Goal: Information Seeking & Learning: Learn about a topic

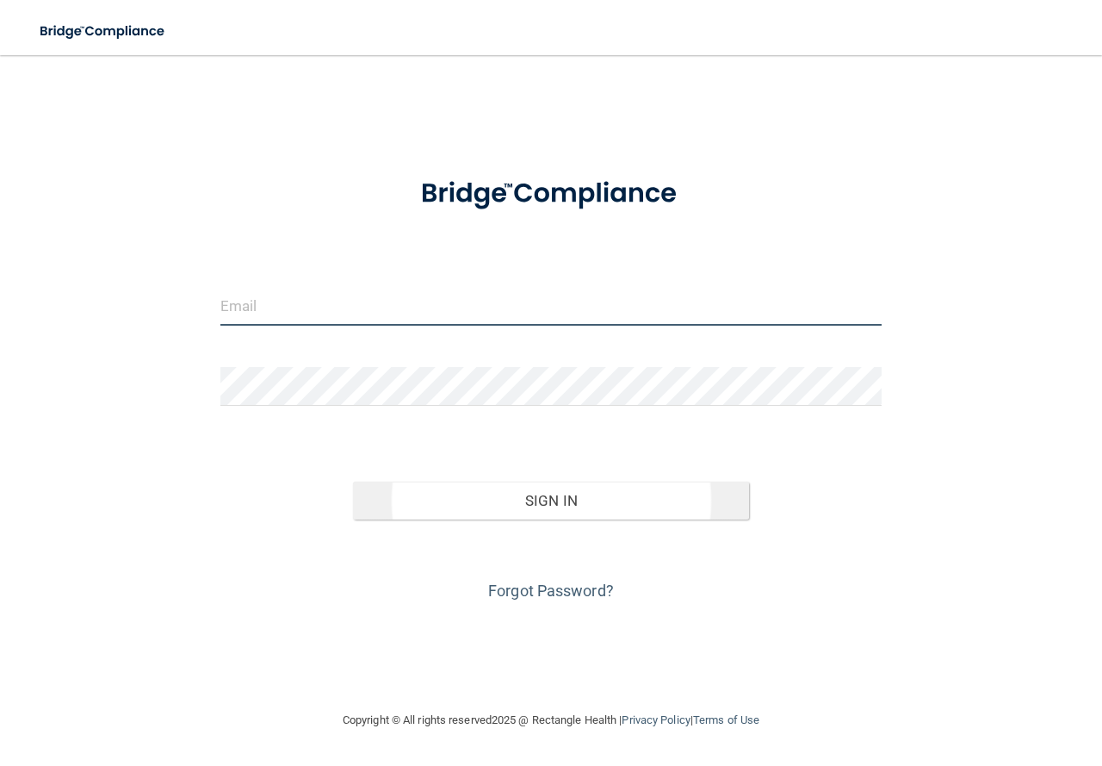
type input "[EMAIL_ADDRESS][DOMAIN_NAME]"
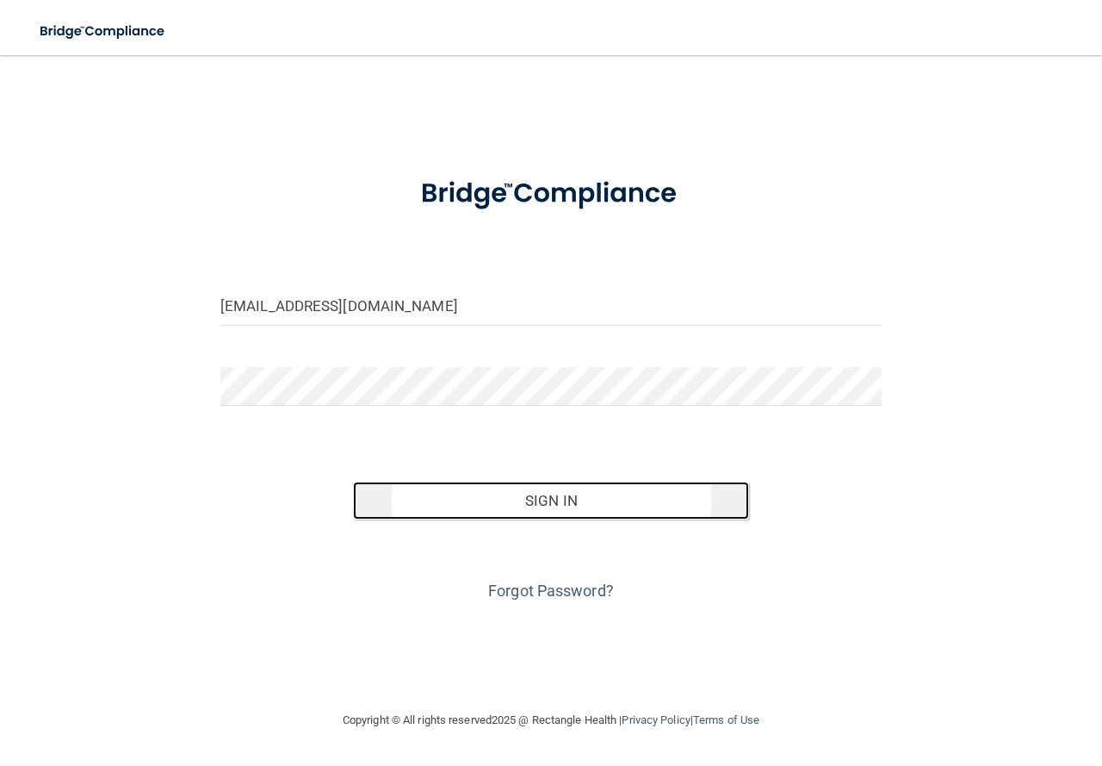
click at [537, 494] on button "Sign In" at bounding box center [551, 500] width 397 height 38
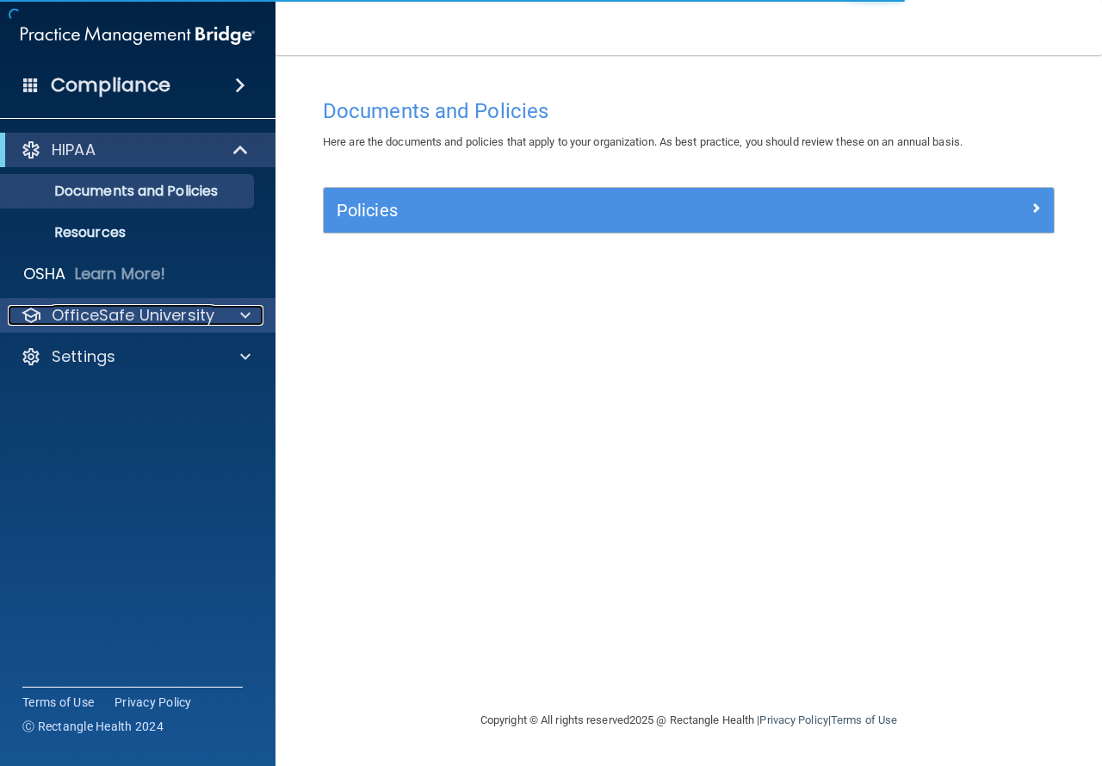
click at [131, 320] on p "OfficeSafe University" at bounding box center [133, 315] width 163 height 21
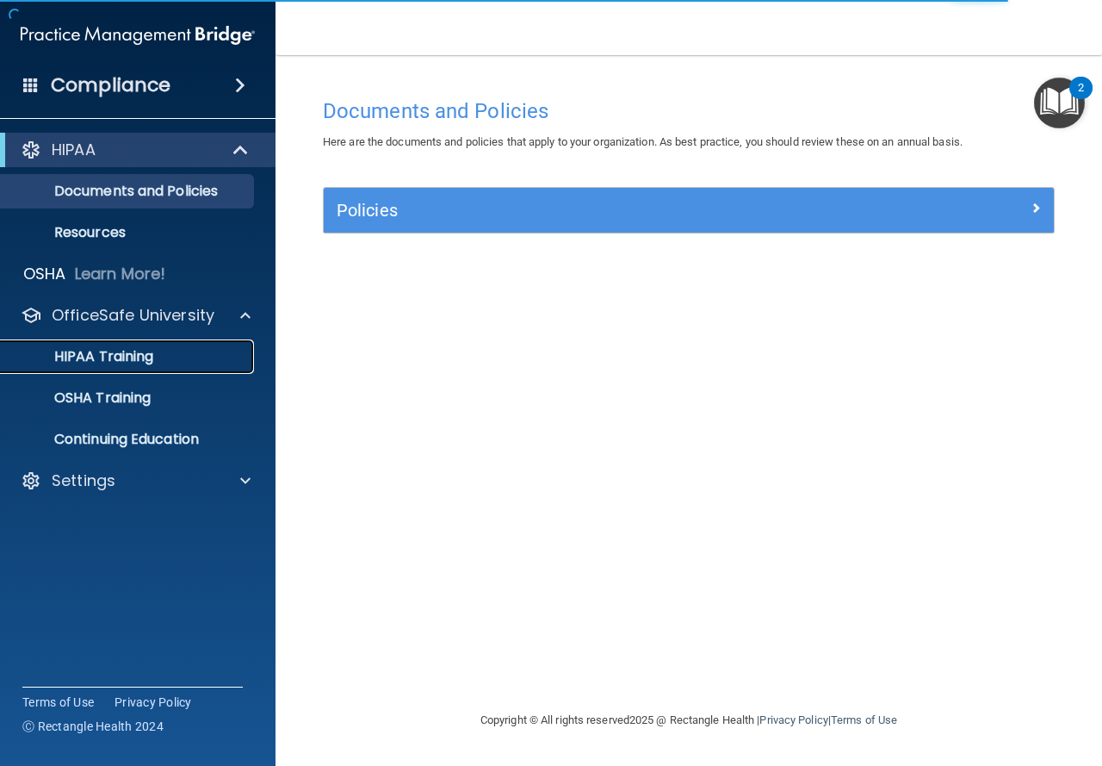
click at [115, 356] on p "HIPAA Training" at bounding box center [82, 356] width 142 height 17
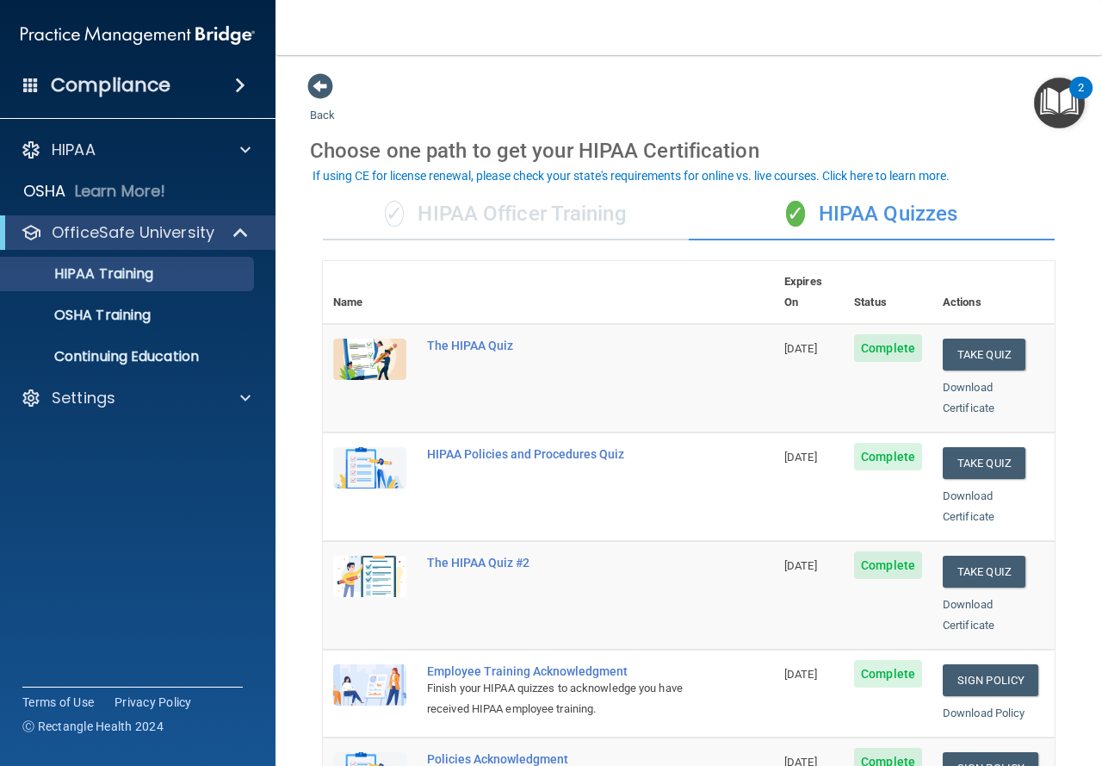
click at [557, 221] on div "✓ HIPAA Officer Training" at bounding box center [506, 215] width 366 height 52
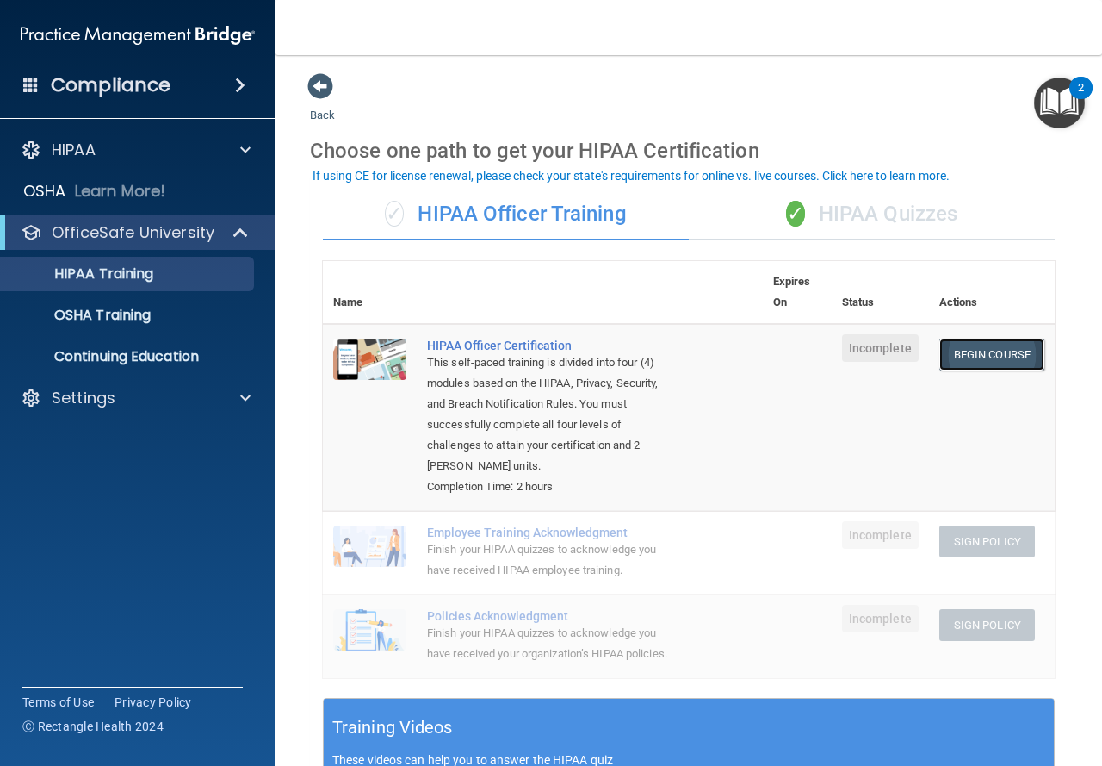
click at [964, 356] on link "Begin Course" at bounding box center [992, 354] width 105 height 32
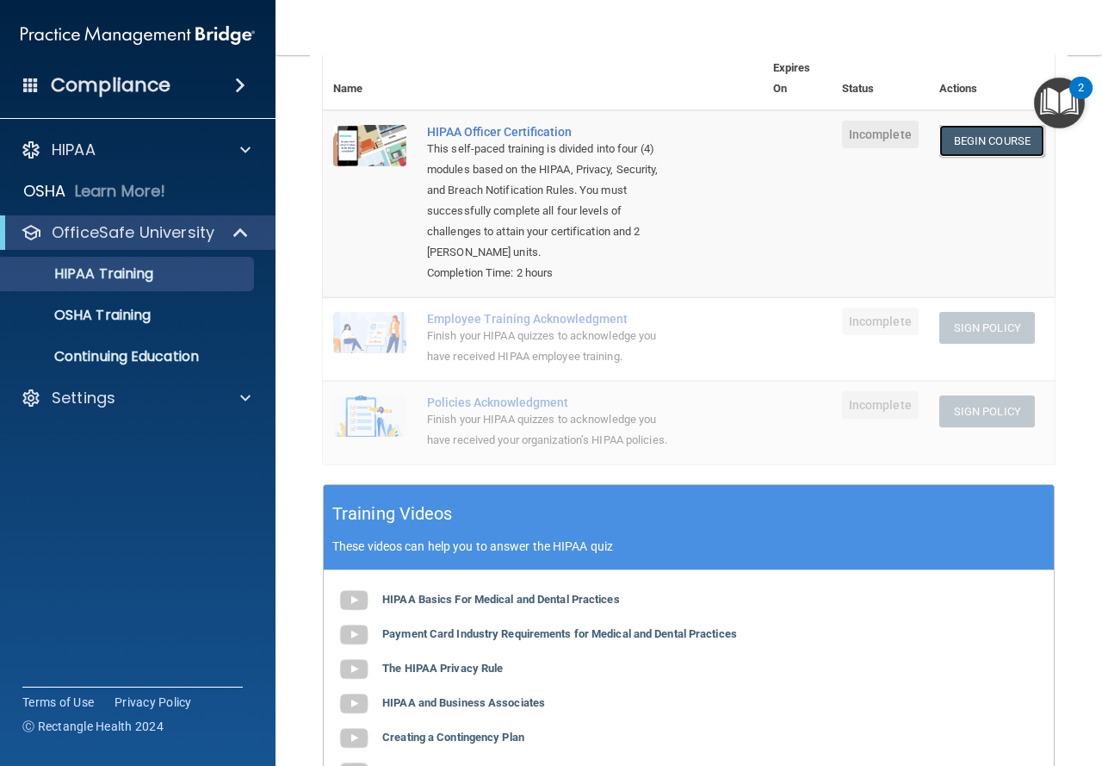
scroll to position [258, 0]
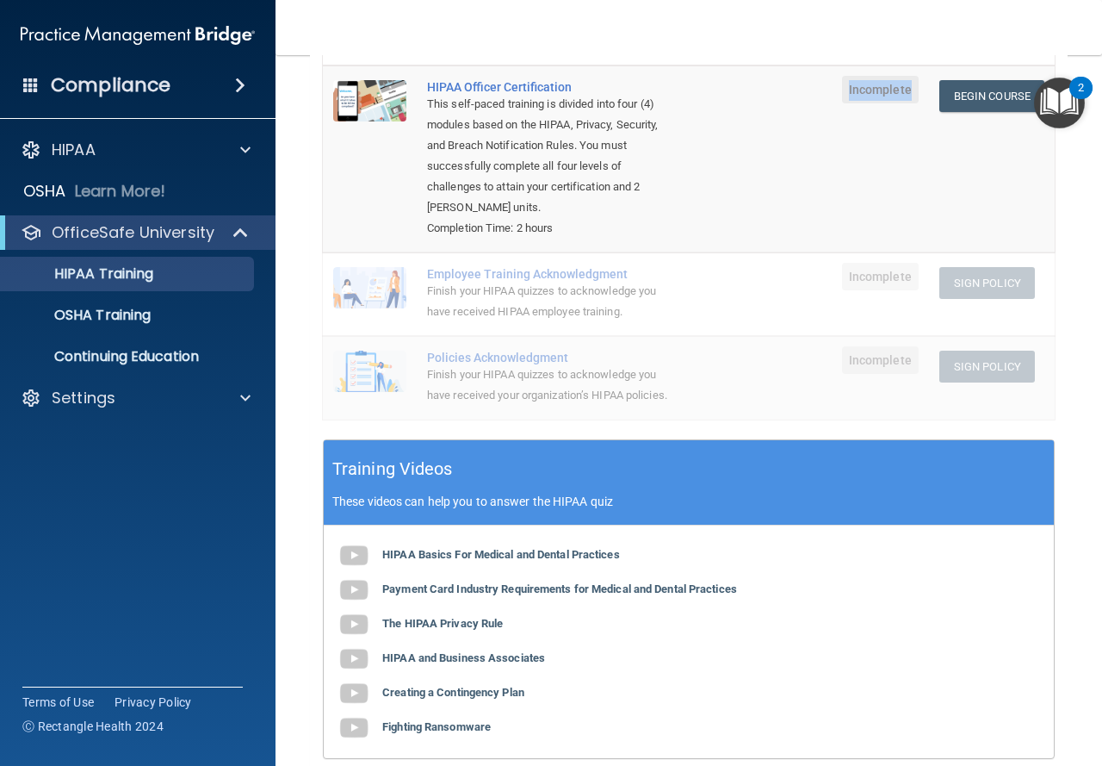
drag, startPoint x: 824, startPoint y: 96, endPoint x: 897, endPoint y: 94, distance: 72.4
click at [897, 94] on td "Incomplete" at bounding box center [880, 158] width 97 height 187
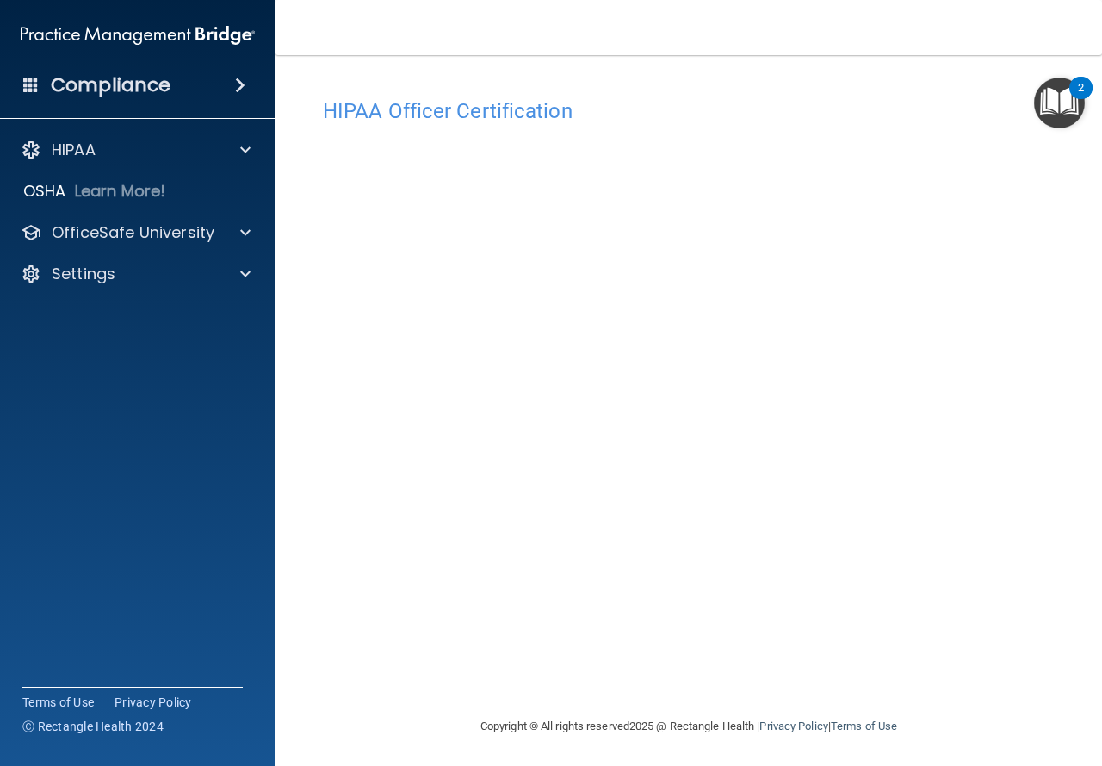
scroll to position [2, 0]
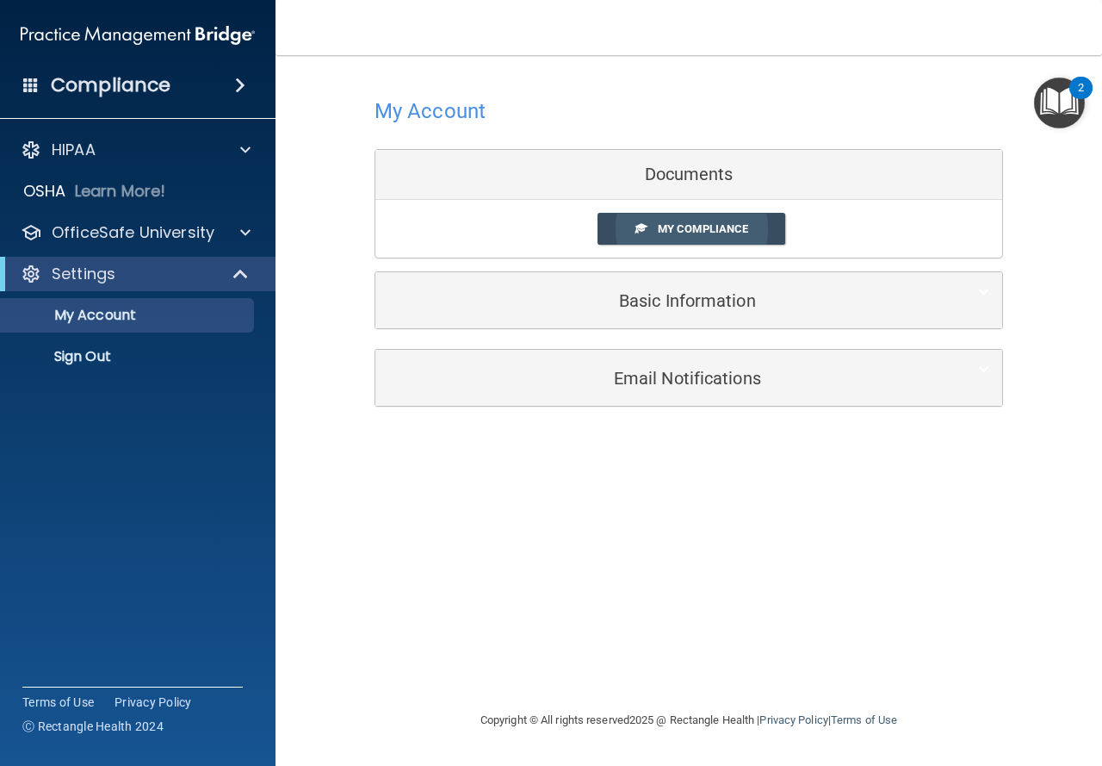
click at [715, 223] on span "My Compliance" at bounding box center [703, 228] width 90 height 13
click at [698, 172] on div "Documents" at bounding box center [689, 175] width 627 height 50
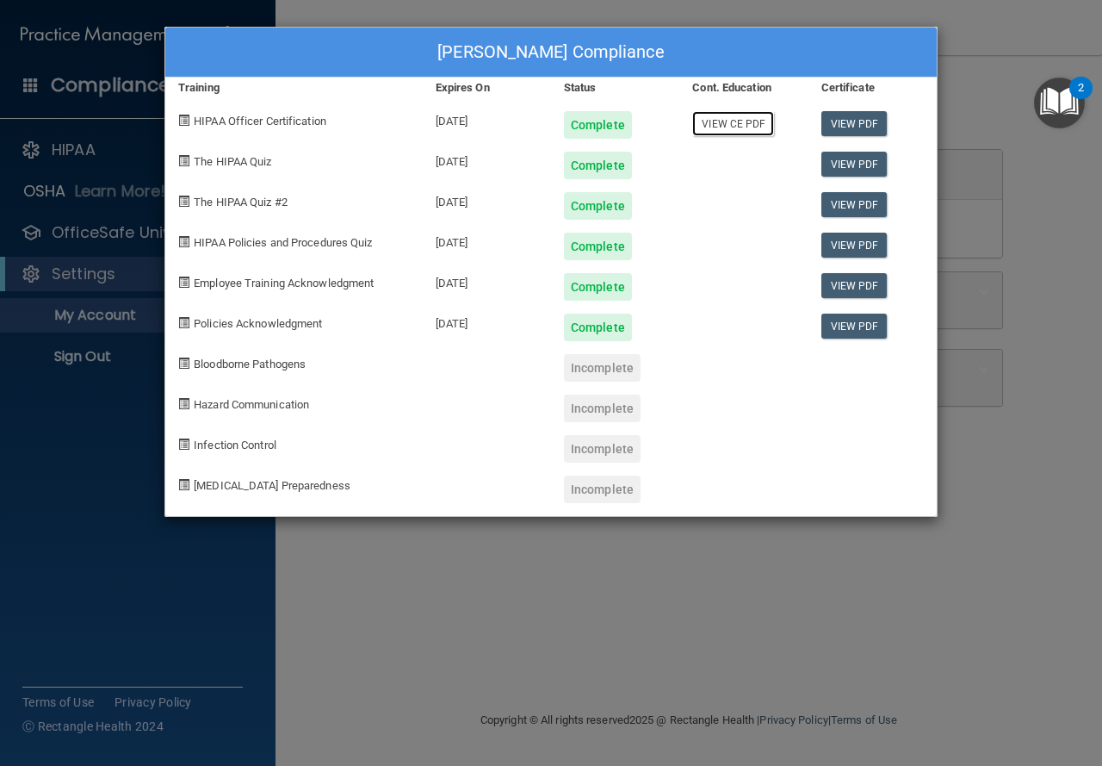
click at [733, 126] on link "View CE PDF" at bounding box center [733, 123] width 82 height 25
click at [762, 692] on div "[PERSON_NAME] Compliance Training Expires On Status Cont. Education Certificate…" at bounding box center [551, 383] width 1102 height 766
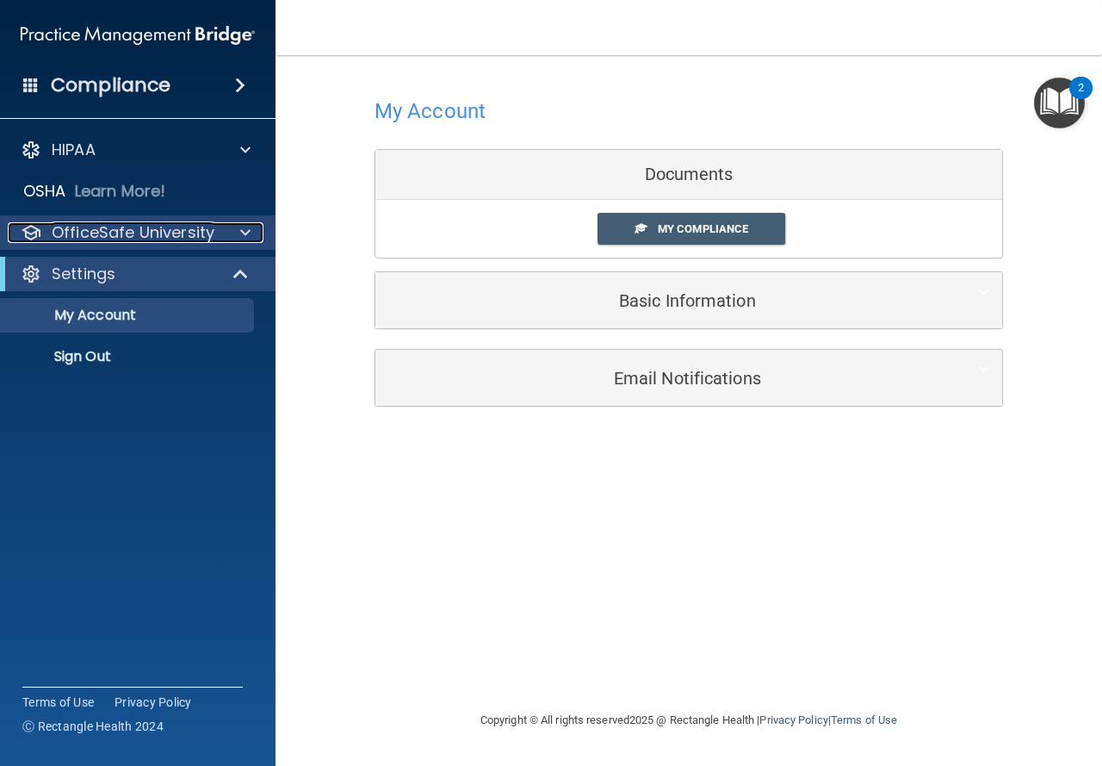
click at [123, 236] on p "OfficeSafe University" at bounding box center [133, 232] width 163 height 21
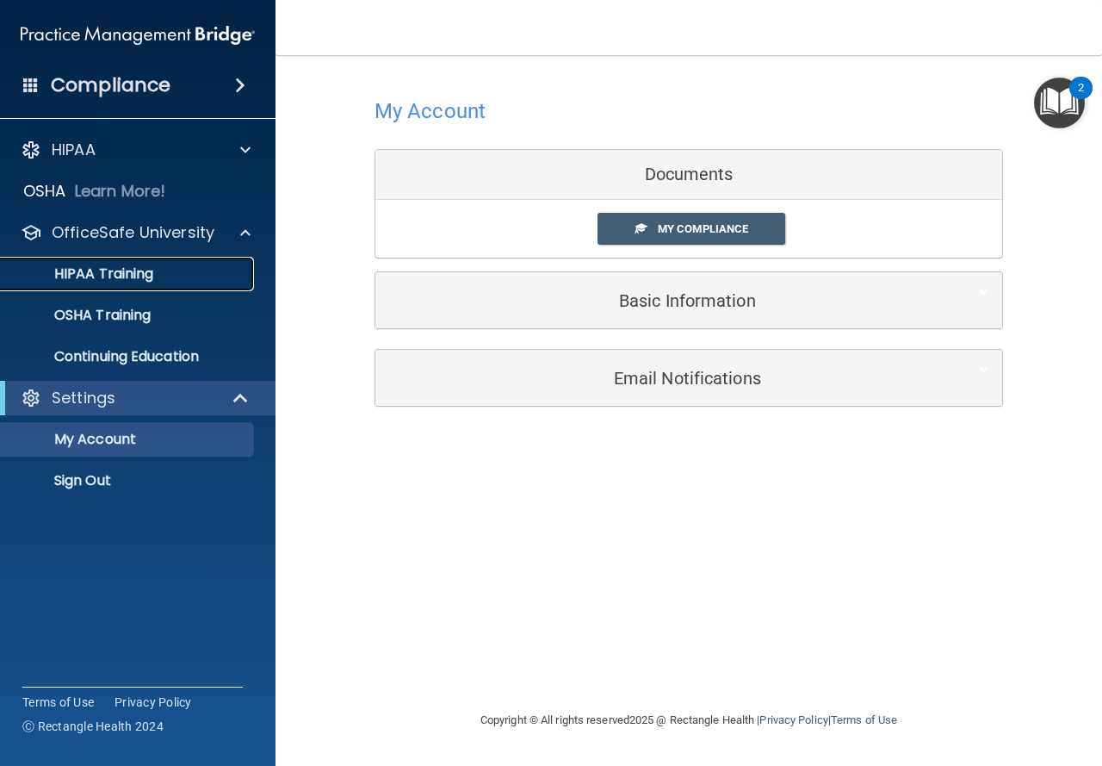
click at [120, 279] on p "HIPAA Training" at bounding box center [82, 273] width 142 height 17
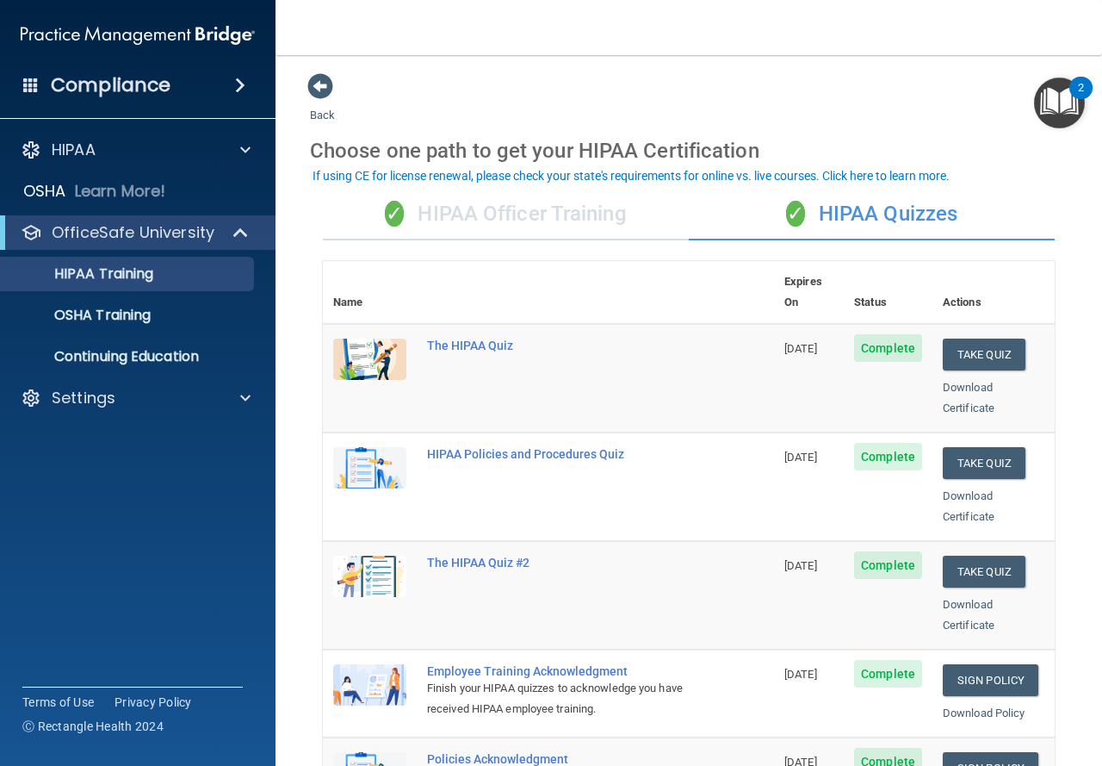
click at [555, 212] on div "✓ HIPAA Officer Training" at bounding box center [506, 215] width 366 height 52
